Goal: Task Accomplishment & Management: Manage account settings

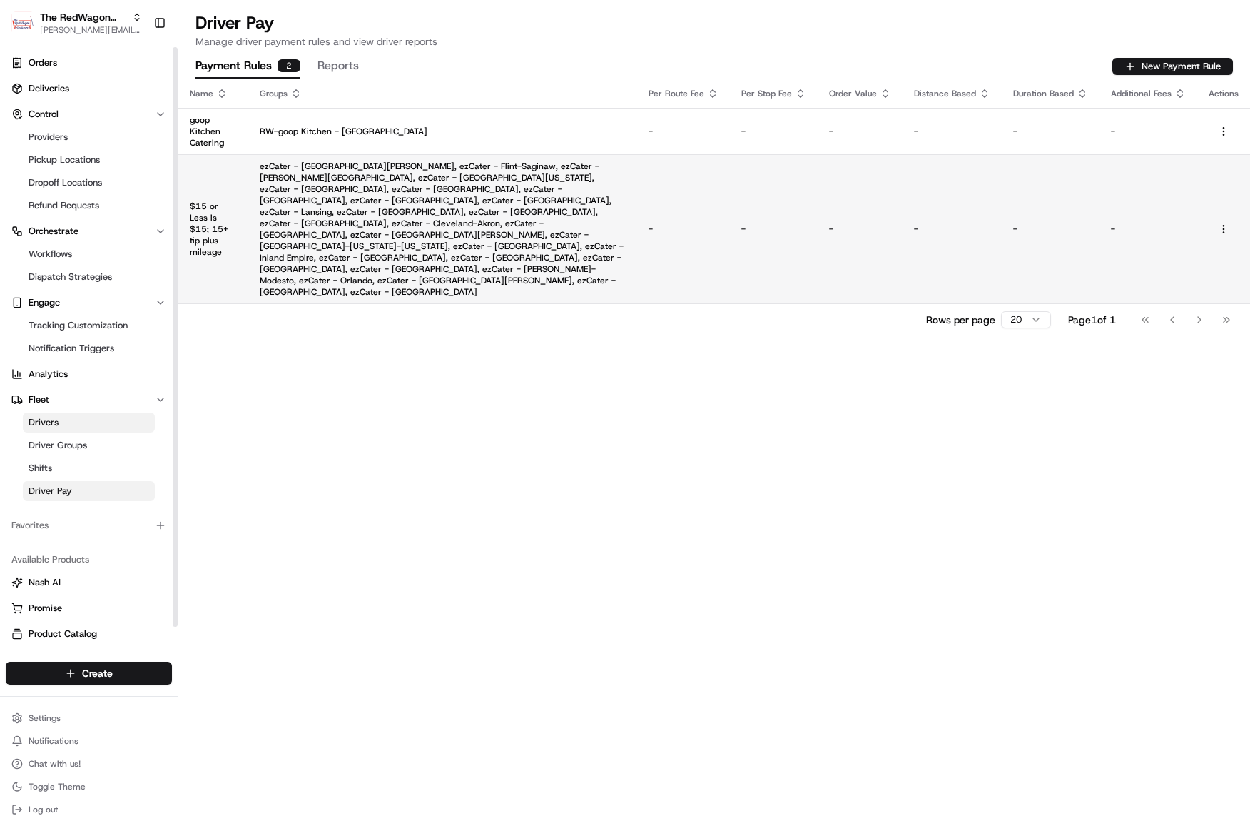
scroll to position [1, 0]
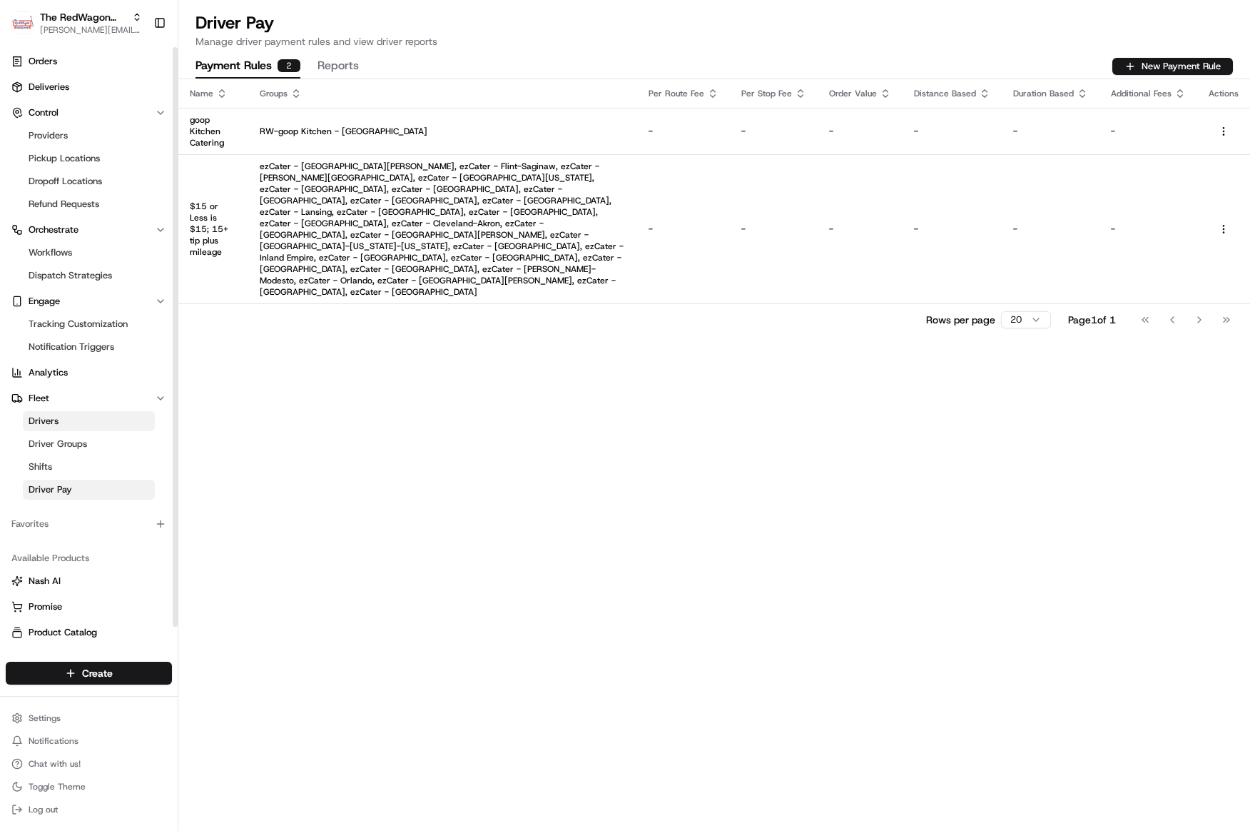
click at [54, 419] on span "Drivers" at bounding box center [44, 421] width 30 height 13
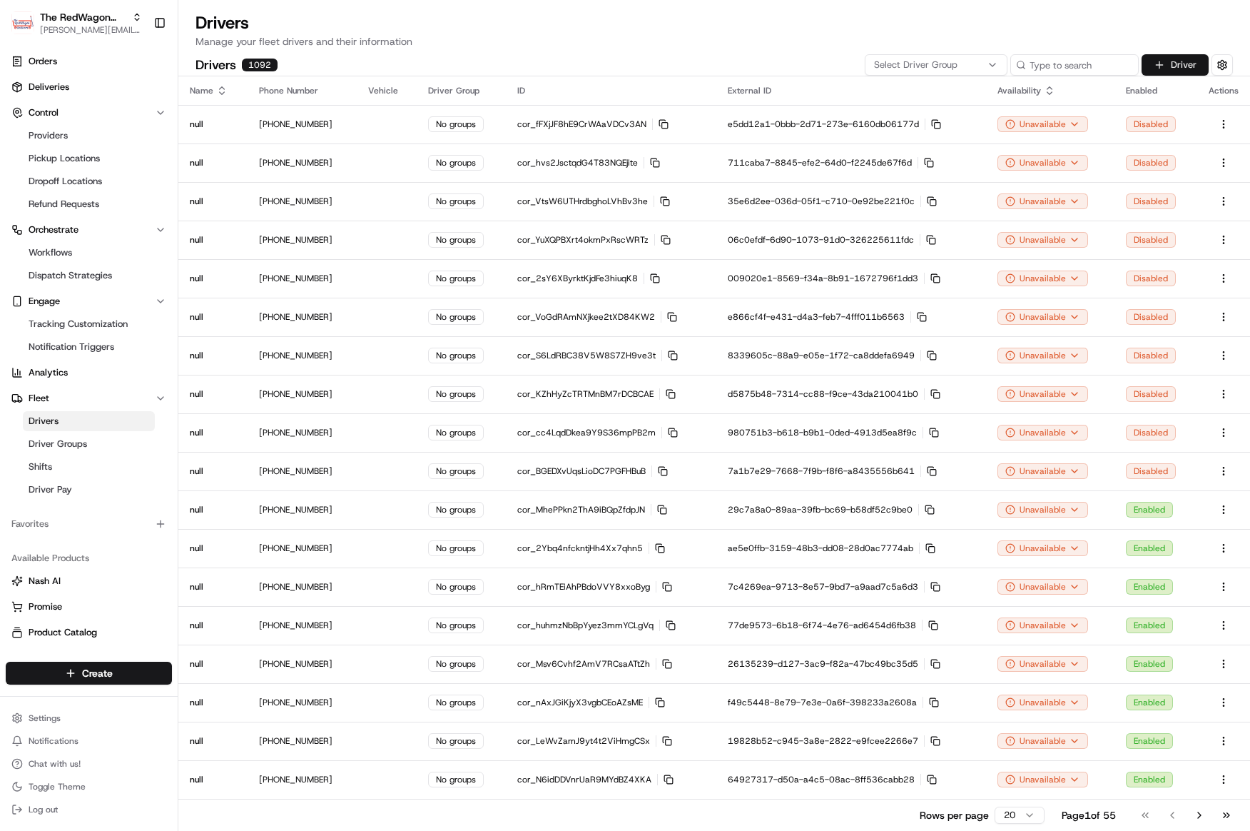
click at [1179, 71] on button "Driver" at bounding box center [1175, 64] width 67 height 21
click at [1227, 71] on button "button" at bounding box center [1222, 64] width 21 height 21
click at [734, 48] on p "Manage your fleet drivers and their information" at bounding box center [715, 41] width 1038 height 14
click at [1076, 66] on input at bounding box center [1053, 64] width 171 height 21
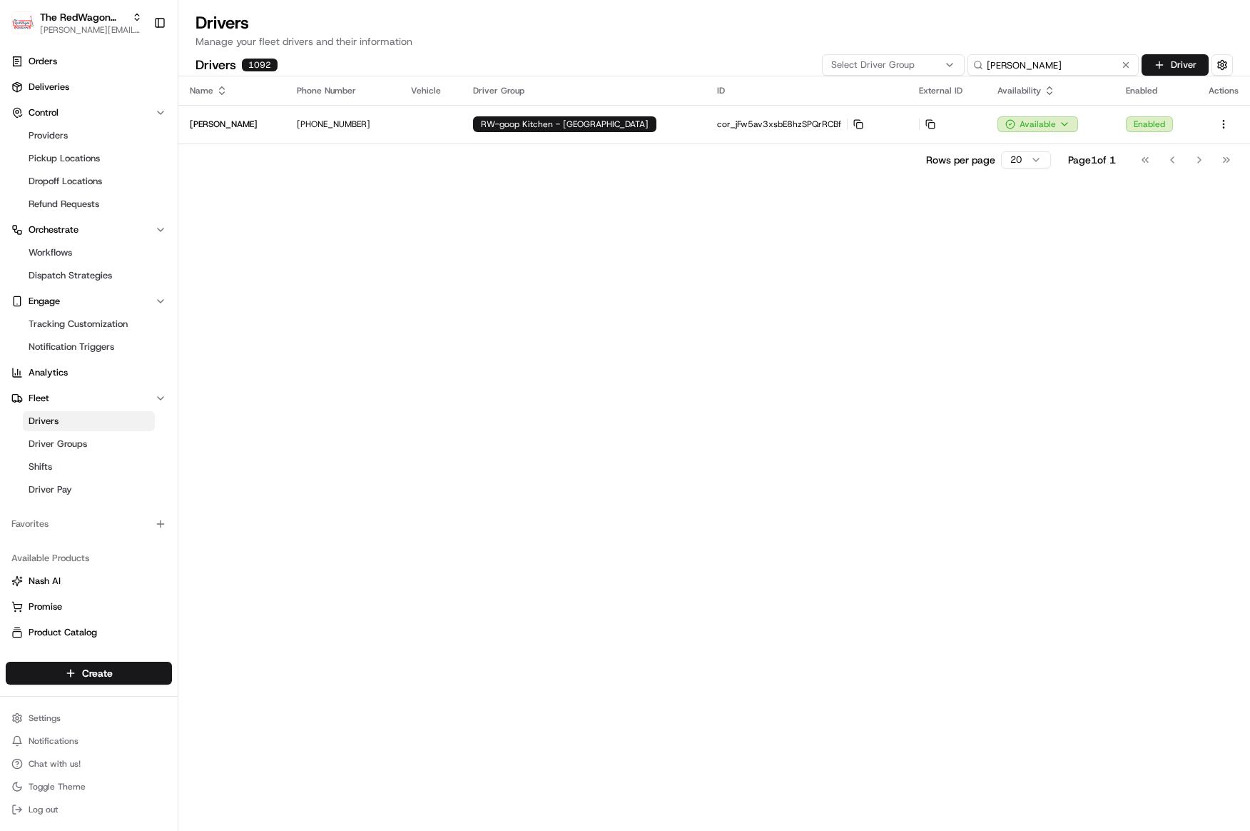
type input "[PERSON_NAME]"
click at [231, 125] on p "[PERSON_NAME]" at bounding box center [224, 123] width 68 height 11
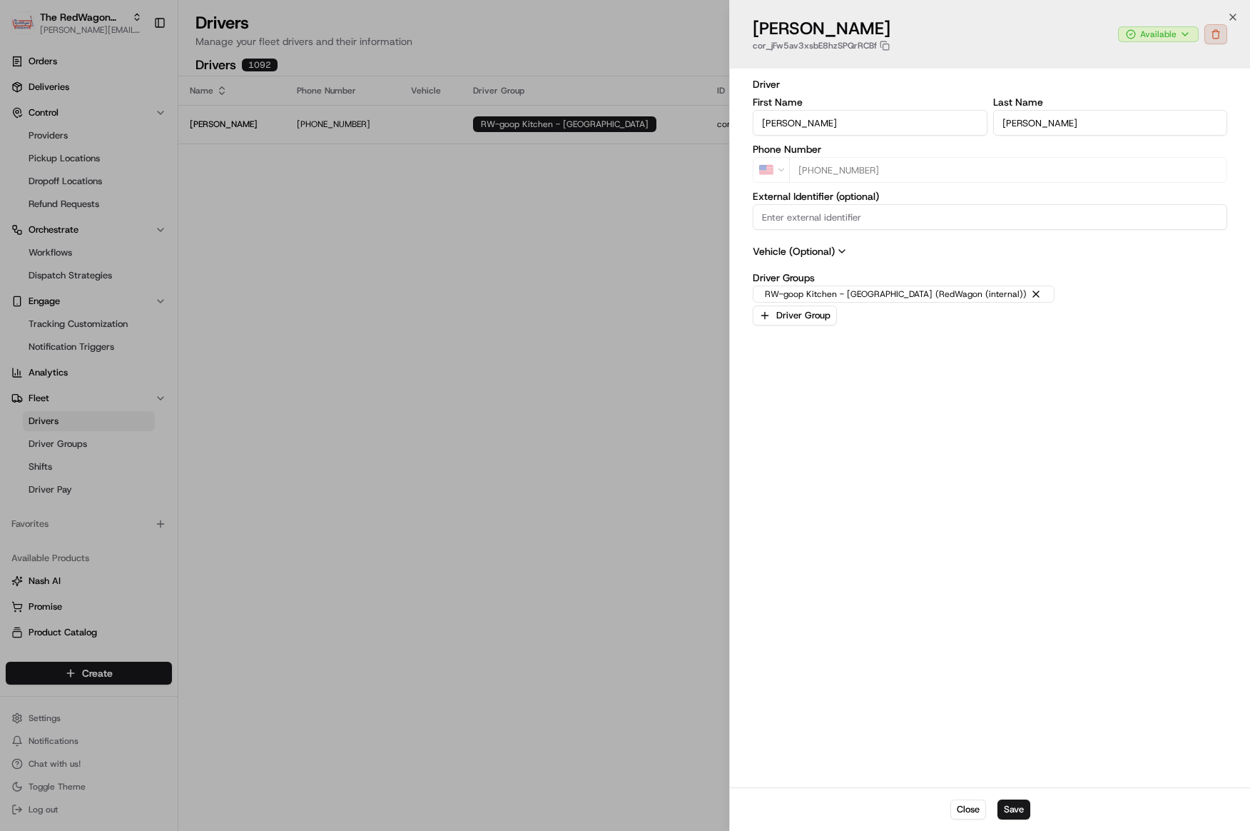
click at [1218, 37] on button "button" at bounding box center [1216, 34] width 23 height 20
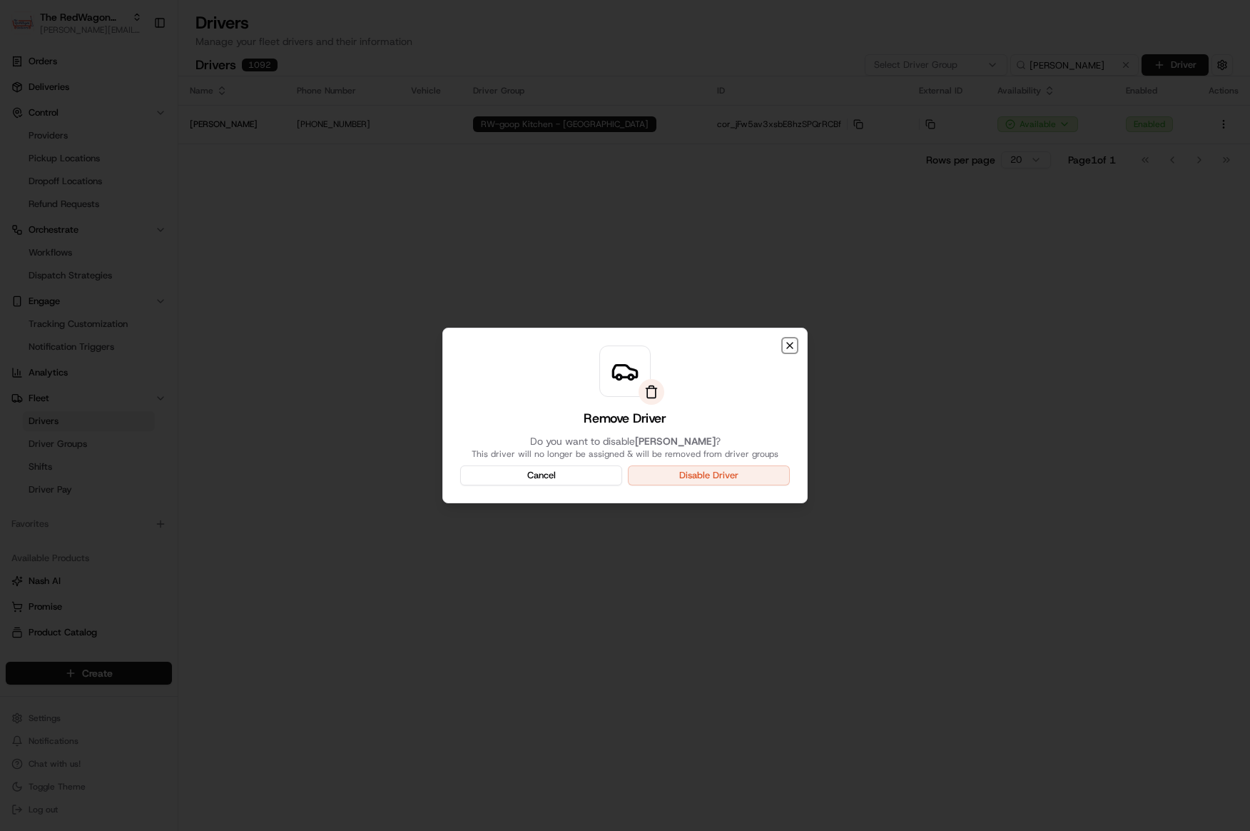
click at [792, 348] on icon "button" at bounding box center [789, 345] width 11 height 11
